Goal: Contribute content: Contribute content

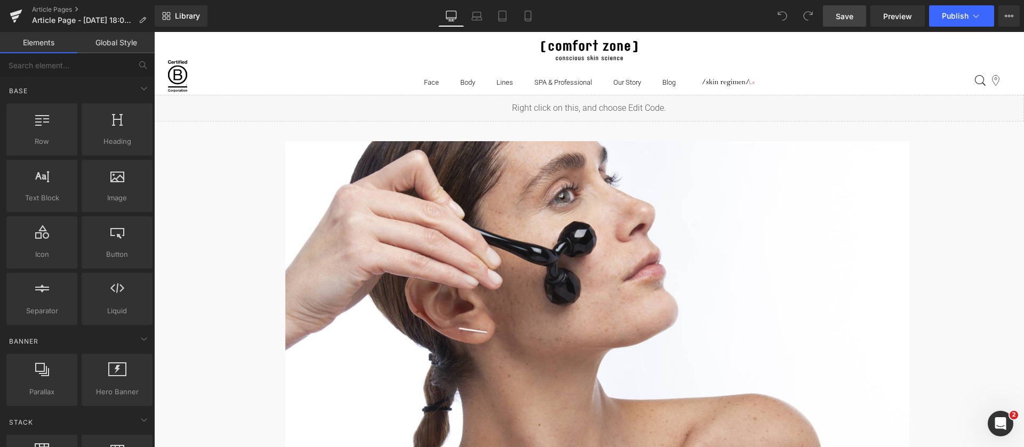
click at [844, 23] on link "Save" at bounding box center [844, 15] width 43 height 21
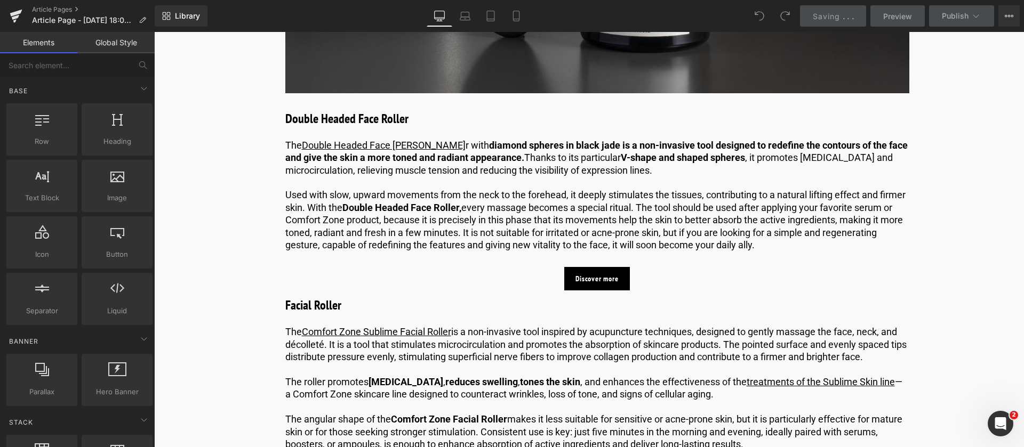
scroll to position [1996, 0]
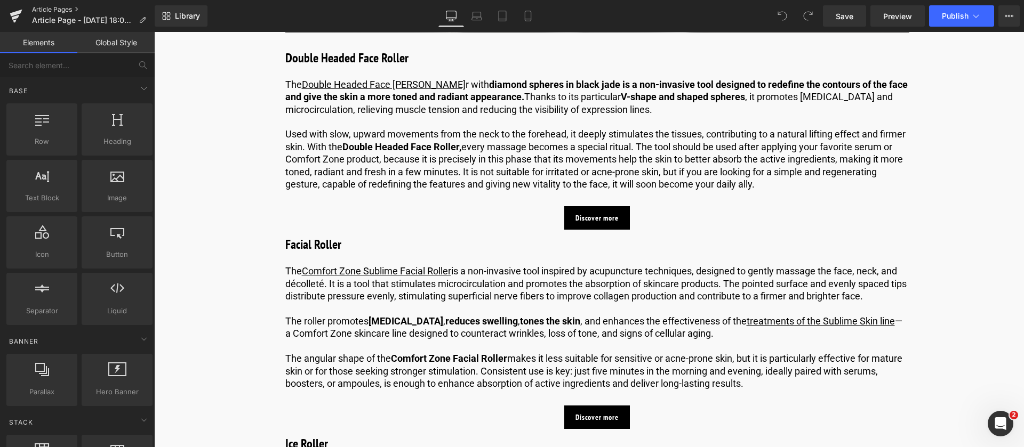
click at [42, 6] on link "Article Pages" at bounding box center [93, 9] width 123 height 9
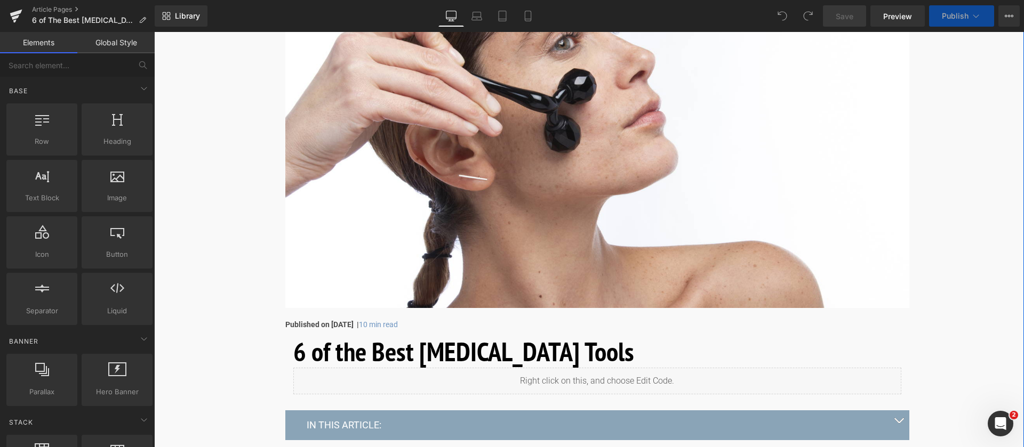
scroll to position [139, 0]
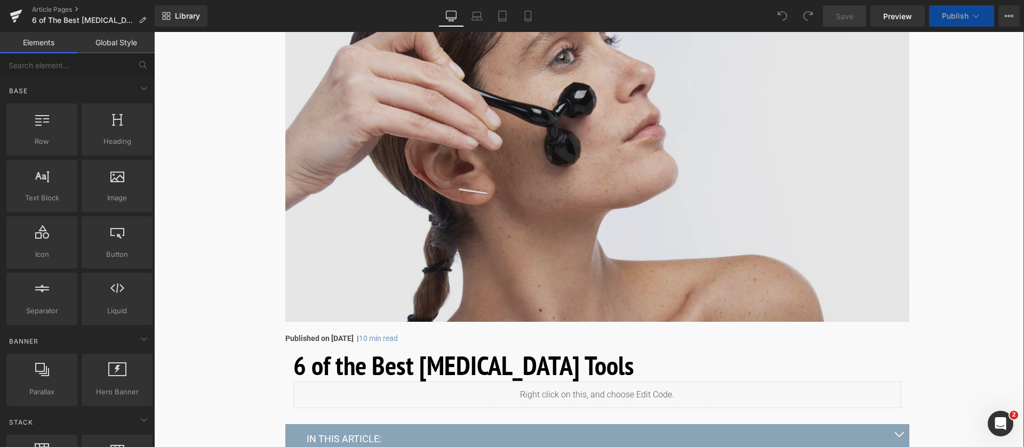
click at [344, 219] on img at bounding box center [597, 162] width 624 height 320
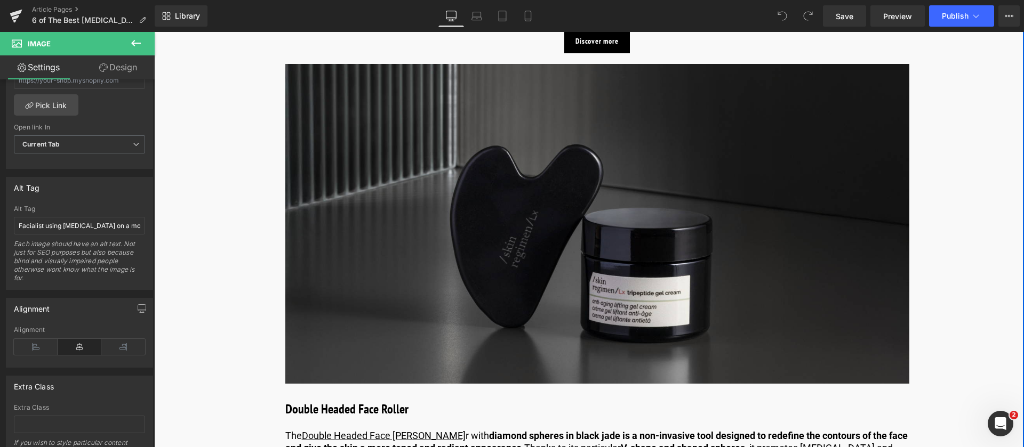
scroll to position [1645, 0]
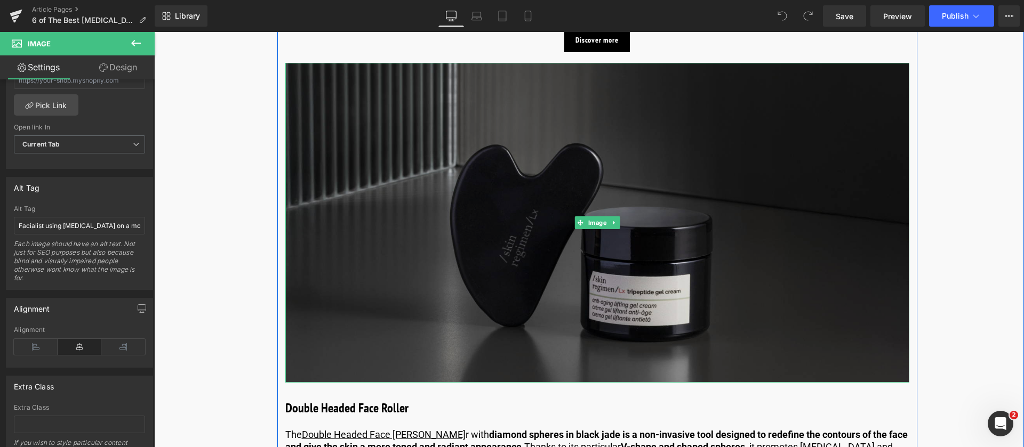
click at [356, 238] on img at bounding box center [597, 223] width 624 height 320
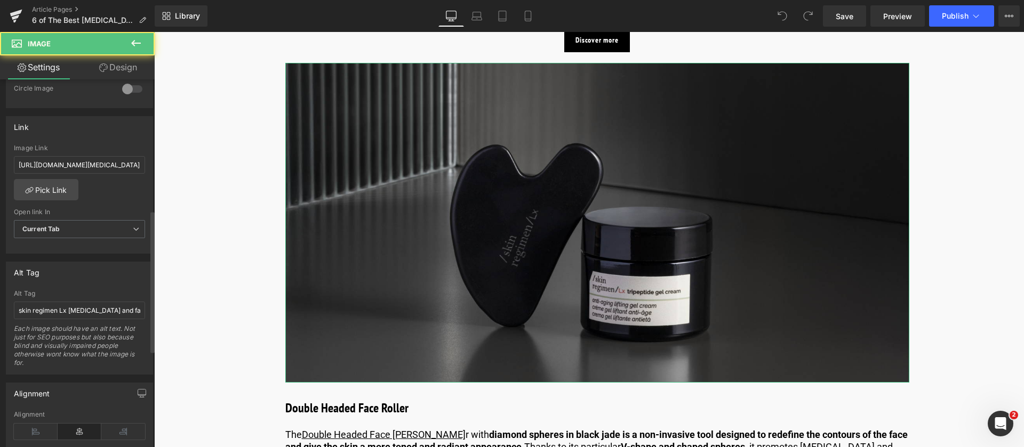
scroll to position [432, 0]
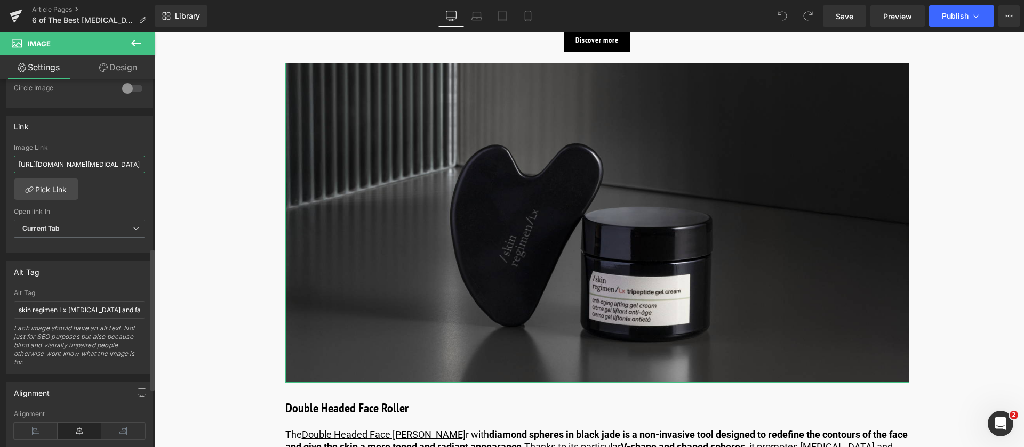
click at [134, 164] on input "[URL][DOMAIN_NAME][MEDICAL_DATA]" at bounding box center [79, 165] width 131 height 18
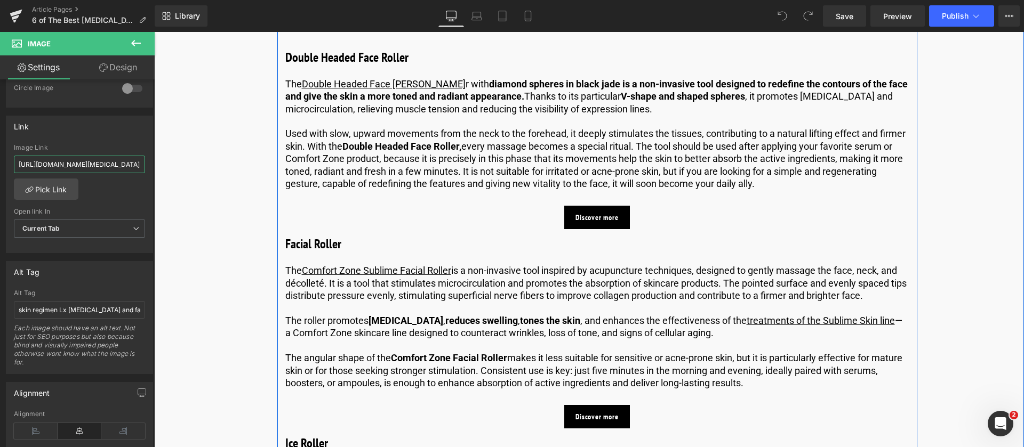
scroll to position [1997, 0]
click at [582, 223] on span at bounding box center [579, 216] width 11 height 13
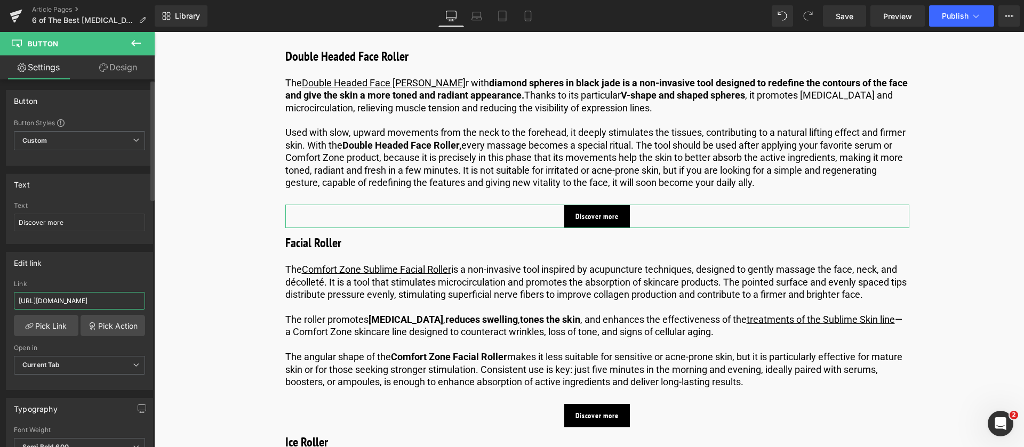
click at [99, 299] on input "[URL][DOMAIN_NAME]" at bounding box center [79, 301] width 131 height 18
click at [853, 17] on span "Save" at bounding box center [844, 16] width 18 height 11
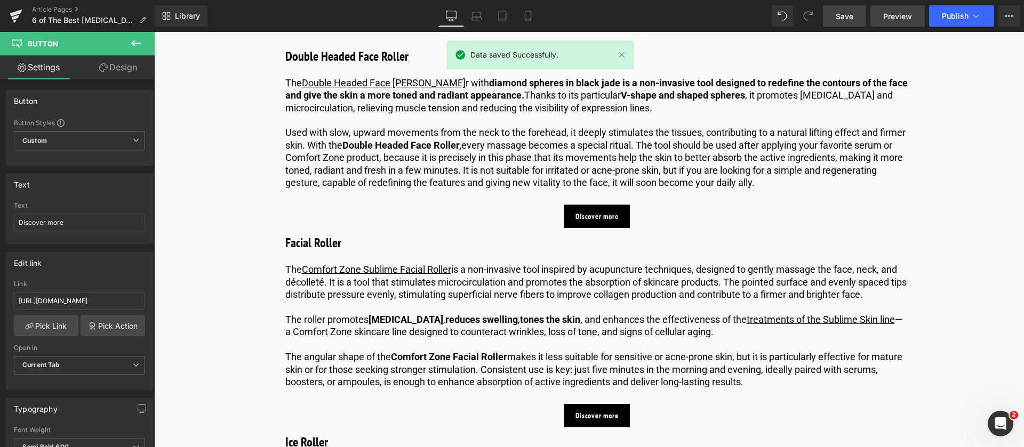
click at [882, 10] on link "Preview" at bounding box center [897, 15] width 54 height 21
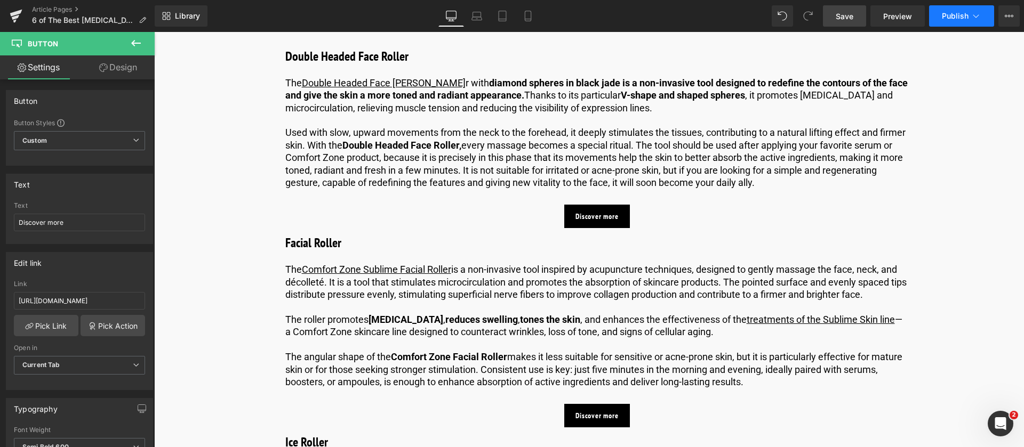
click at [967, 10] on button "Publish" at bounding box center [961, 15] width 65 height 21
click at [1011, 12] on icon at bounding box center [1009, 16] width 9 height 9
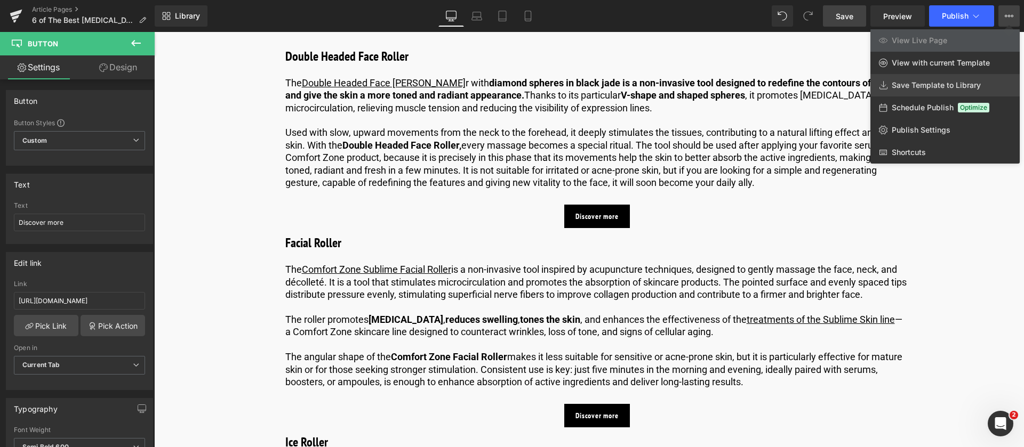
click at [904, 88] on span "Save Template to Library" at bounding box center [935, 86] width 89 height 10
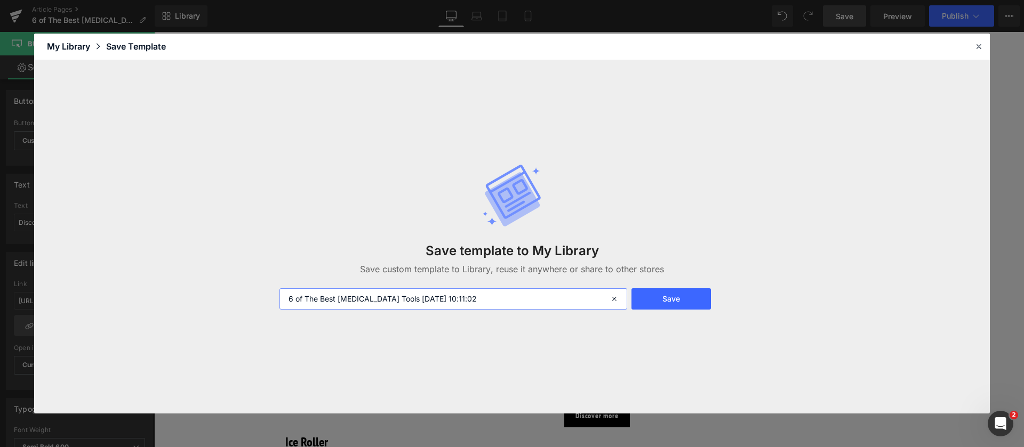
drag, startPoint x: 475, startPoint y: 299, endPoint x: 396, endPoint y: 300, distance: 78.4
click at [396, 300] on input "6 of The Best [MEDICAL_DATA] Tools [DATE] 10:11:02" at bounding box center [453, 298] width 348 height 21
type input "6 of The Best [MEDICAL_DATA] Tools 3/3 OCT BLOGS"
click at [661, 300] on button "Save" at bounding box center [670, 298] width 79 height 21
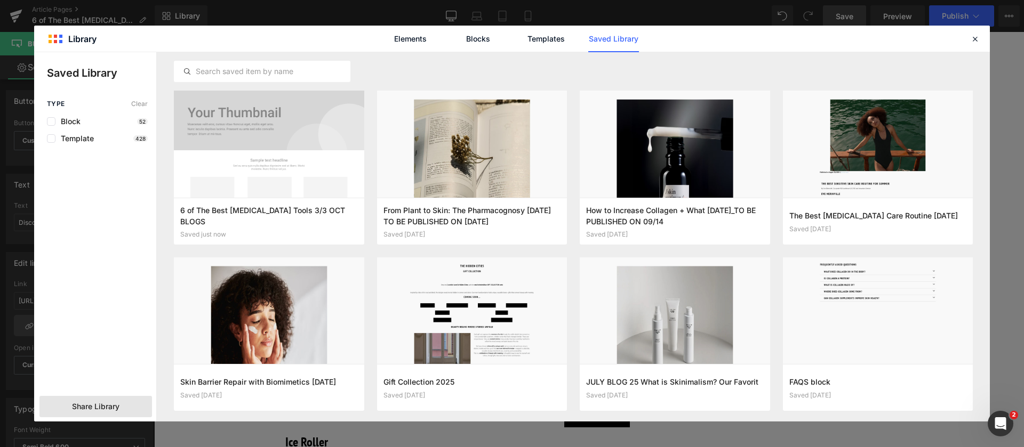
click at [78, 410] on span "Share Library" at bounding box center [95, 406] width 47 height 11
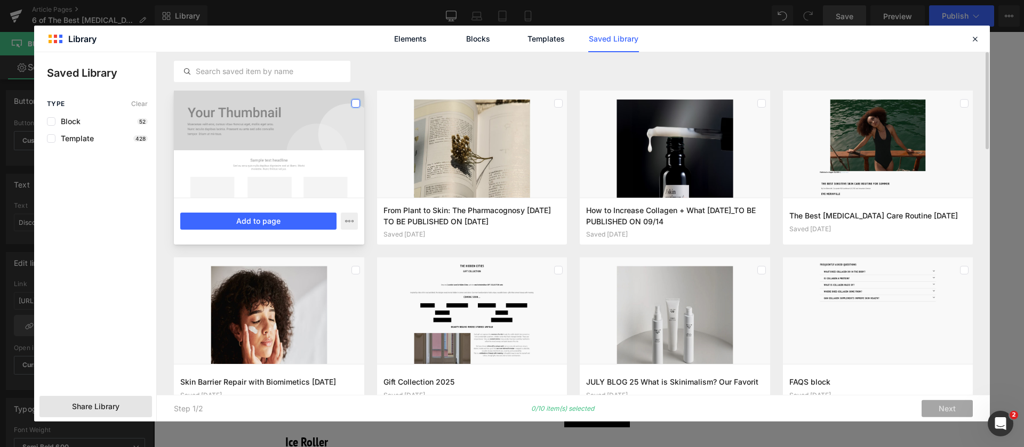
click at [356, 103] on label at bounding box center [355, 103] width 9 height 9
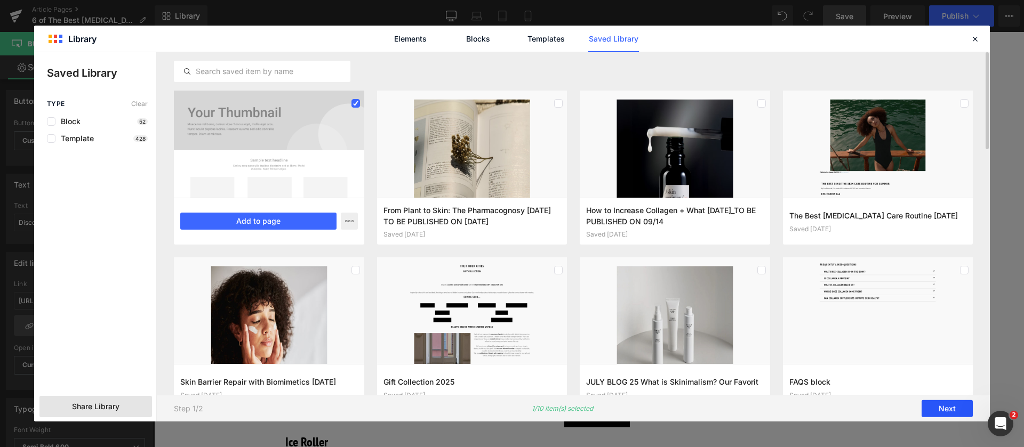
click at [932, 411] on button "Next" at bounding box center [946, 408] width 51 height 17
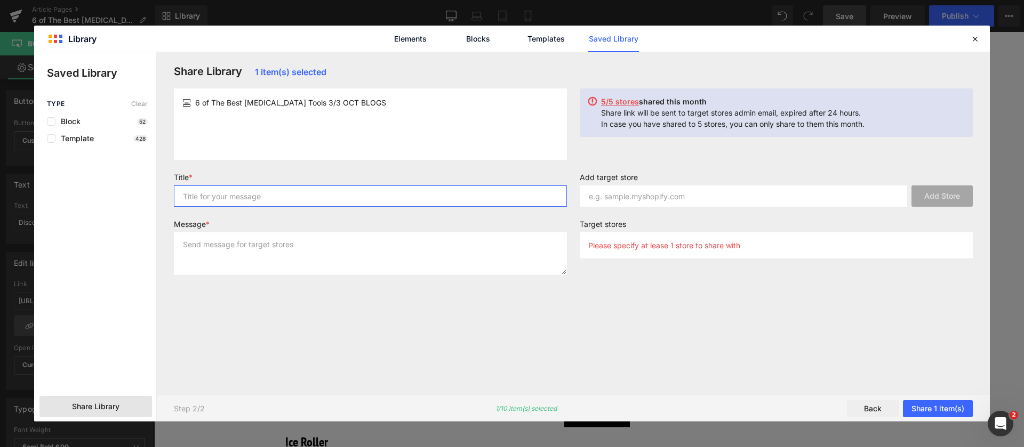
click at [179, 205] on input "text" at bounding box center [370, 196] width 393 height 21
drag, startPoint x: 320, startPoint y: 195, endPoint x: 28, endPoint y: 193, distance: 292.2
click at [28, 193] on div "Library Elements Blocks Templates Saved Library Saved Library Type Clear Block …" at bounding box center [512, 223] width 1024 height 447
click at [335, 194] on input "6 OF THE BEST SKINCARE TOOLS" at bounding box center [370, 196] width 393 height 21
drag, startPoint x: 372, startPoint y: 195, endPoint x: 133, endPoint y: 206, distance: 239.1
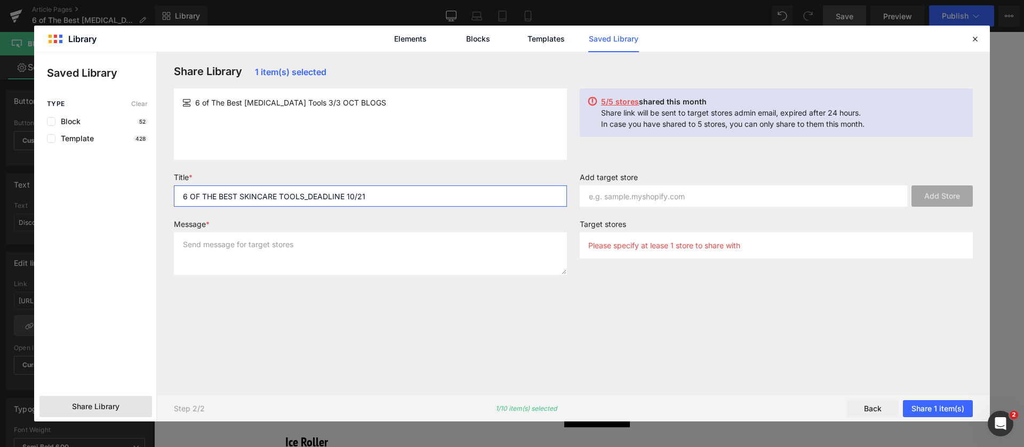
click at [133, 206] on div "Saved Library Type Clear Block 52 Template 428 Share Library Share Library 1 it…" at bounding box center [511, 236] width 955 height 369
type input "6 OF THE BEST SKINCARE TOOLS_DEADLINE 10/21"
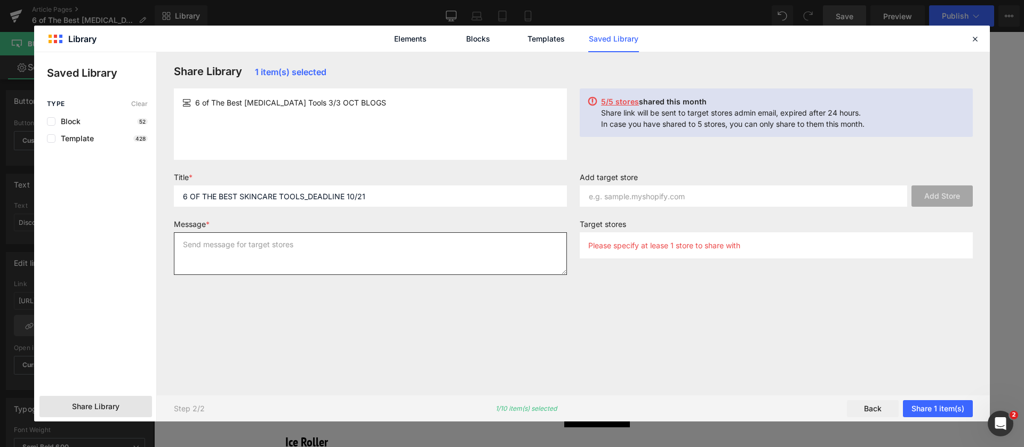
click at [182, 248] on textarea at bounding box center [370, 253] width 393 height 43
paste textarea "6 OF THE BEST SKINCARE TOOLS_DEADLINE 10/21"
type textarea "6 OF THE BEST SKINCARE TOOLS_DEADLINE 10/21"
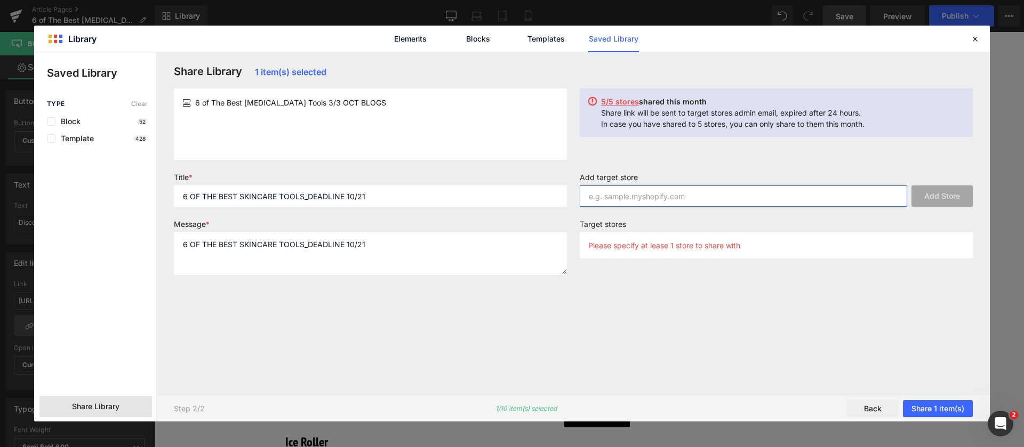
click at [612, 198] on input "text" at bounding box center [743, 196] width 327 height 21
paste input "[DOMAIN_NAME]"
type input "[DOMAIN_NAME]"
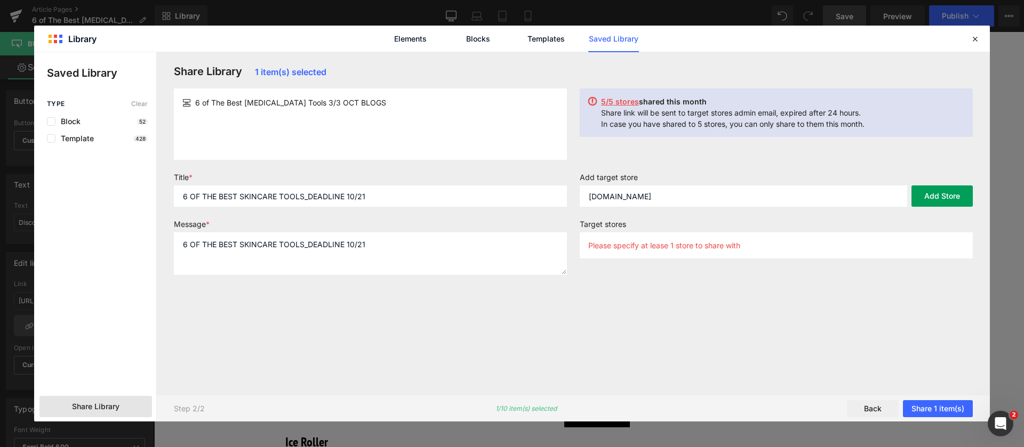
click at [956, 206] on button "Add Store" at bounding box center [941, 196] width 61 height 21
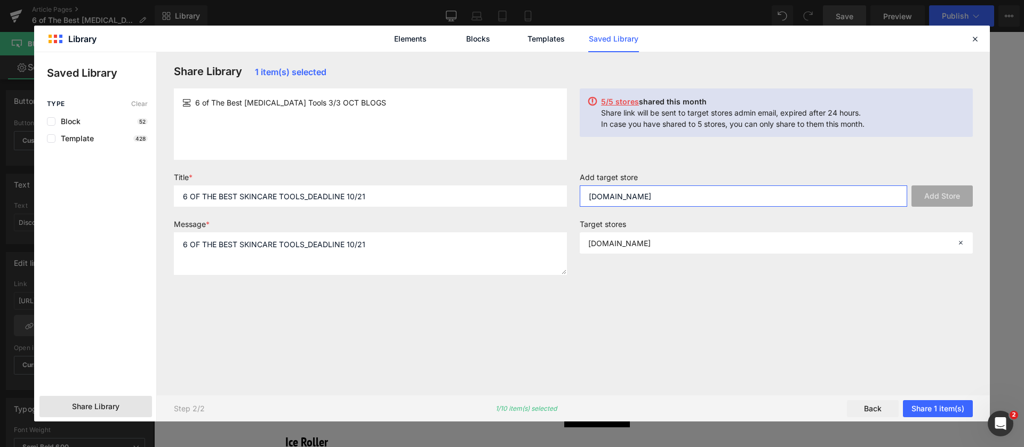
click at [639, 205] on input "[DOMAIN_NAME]" at bounding box center [743, 196] width 327 height 21
paste input "[DOMAIN_NAME]"
type input "[DOMAIN_NAME]"
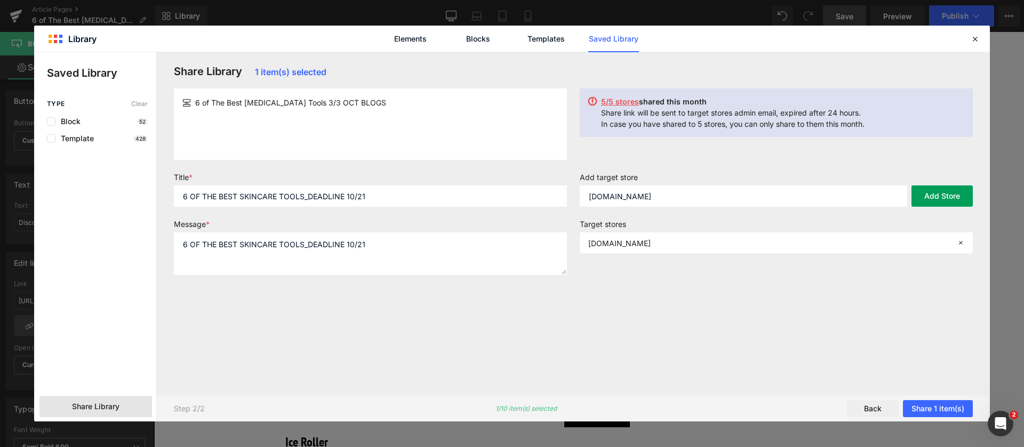
click at [930, 200] on button "Add Store" at bounding box center [941, 196] width 61 height 21
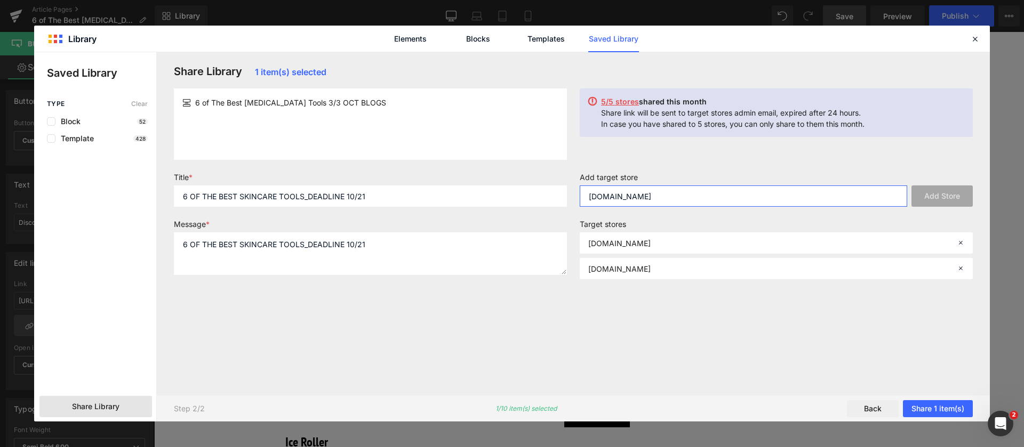
click at [774, 203] on input "[DOMAIN_NAME]" at bounding box center [743, 196] width 327 height 21
paste input "[DOMAIN_NAME]"
type input "[DOMAIN_NAME]"
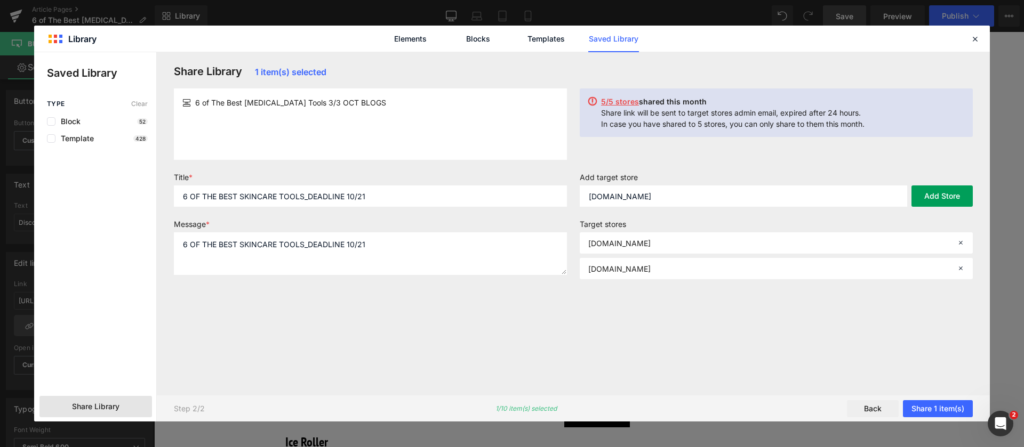
click at [925, 198] on button "Add Store" at bounding box center [941, 196] width 61 height 21
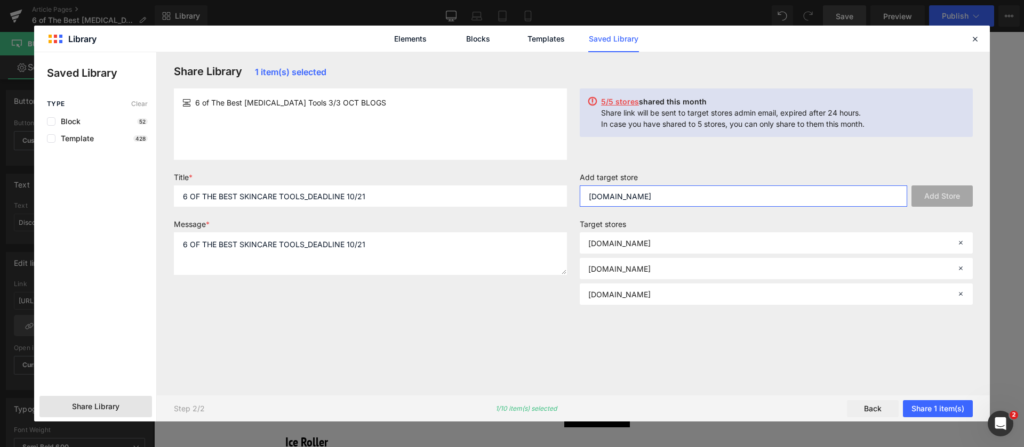
click at [693, 197] on input "[DOMAIN_NAME]" at bounding box center [743, 196] width 327 height 21
paste input "[DOMAIN_NAME]"
type input "[DOMAIN_NAME]"
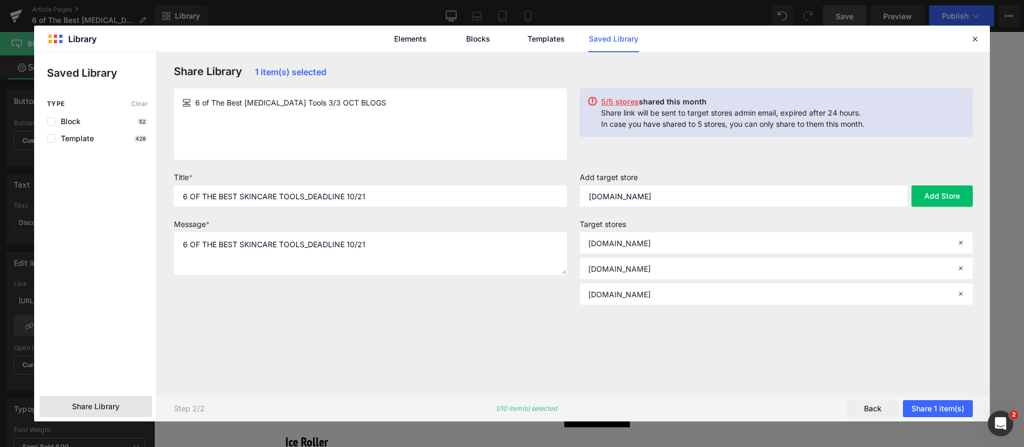
click at [942, 208] on div "Add target store [DOMAIN_NAME] Add Store" at bounding box center [776, 194] width 406 height 43
click at [937, 200] on button "Add Store" at bounding box center [941, 196] width 61 height 21
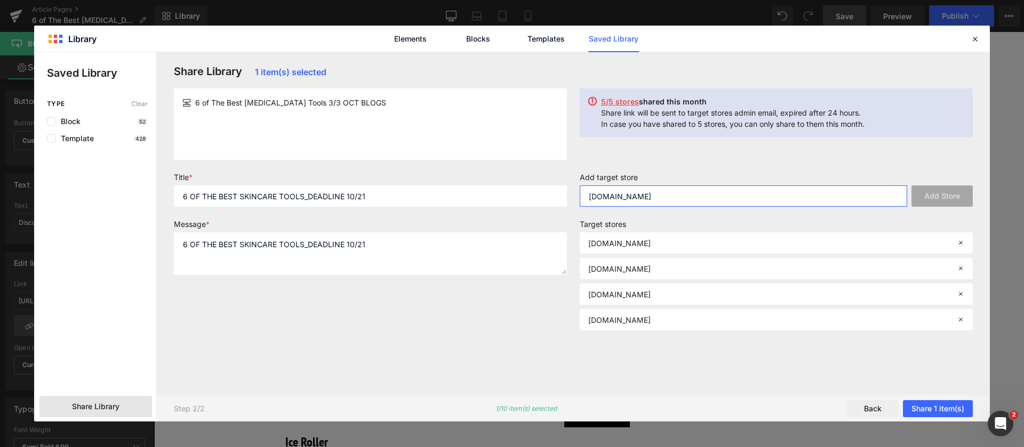
click at [615, 192] on input "[DOMAIN_NAME]" at bounding box center [743, 196] width 327 height 21
paste input "[DOMAIN_NAME]"
type input "[DOMAIN_NAME]"
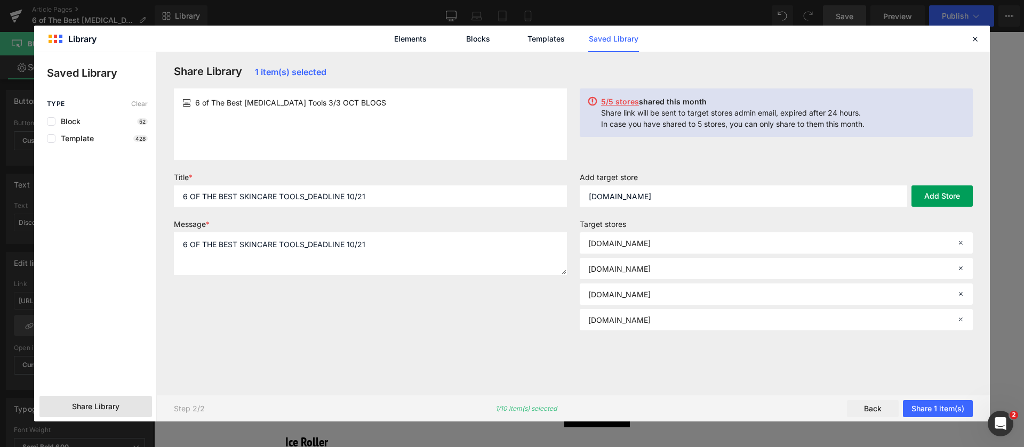
click at [958, 191] on button "Add Store" at bounding box center [941, 196] width 61 height 21
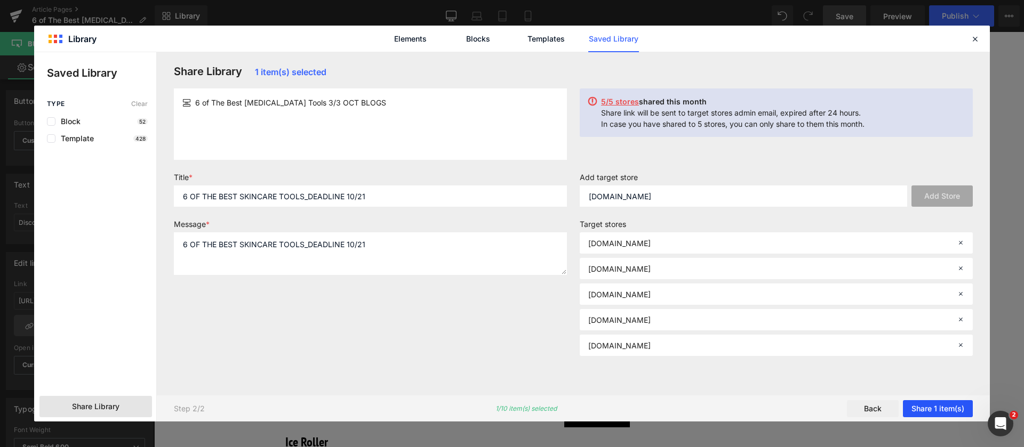
click at [926, 400] on button "Share 1 item(s)" at bounding box center [938, 408] width 70 height 17
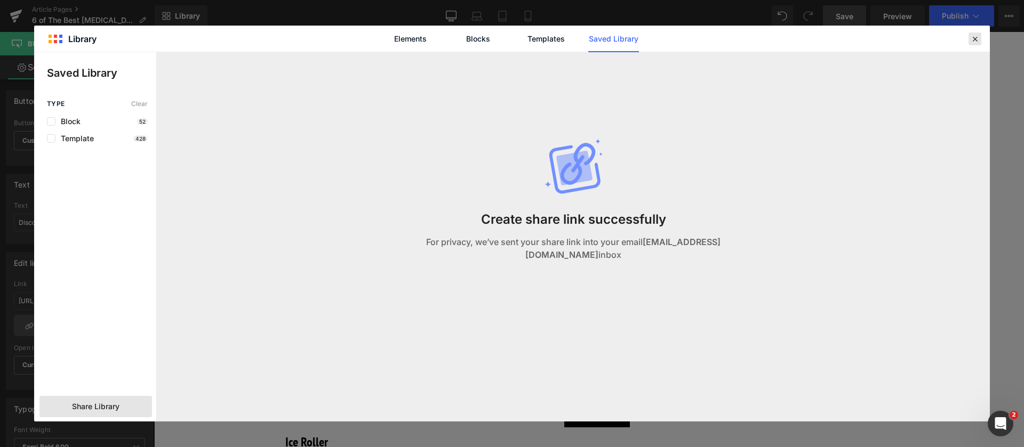
click at [978, 39] on icon at bounding box center [975, 39] width 10 height 10
